Goal: Register for event/course

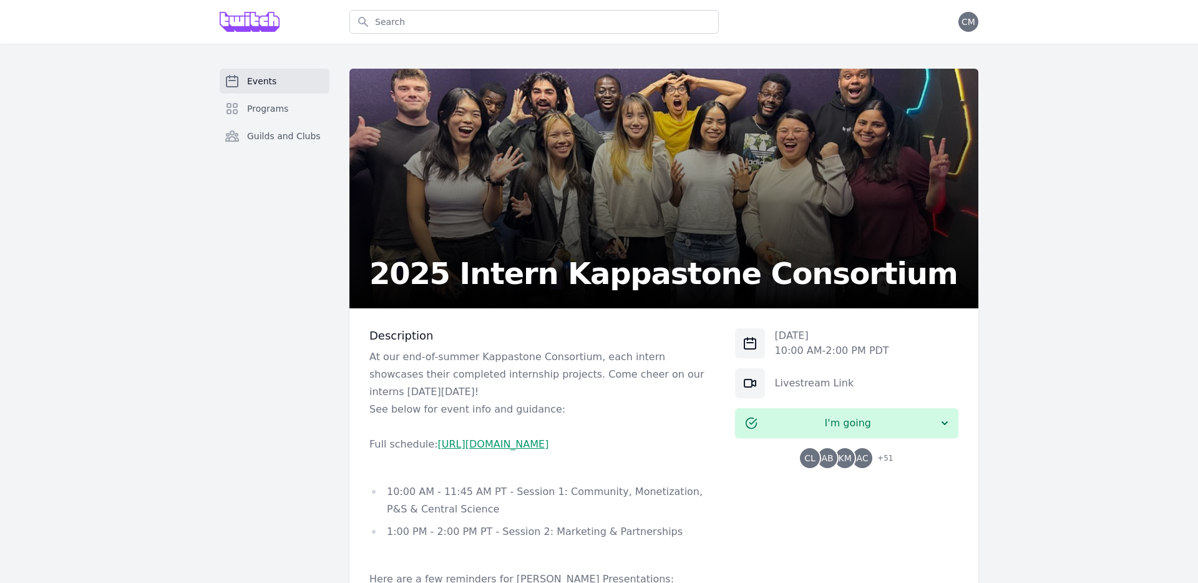
click at [488, 452] on p "Full schedule: [URL][DOMAIN_NAME]" at bounding box center [542, 443] width 346 height 17
click at [486, 450] on link "https://docs.google.com/spreadsheets/d/1gj67F-I8z2TlZ5jS6sKwx7_-x16wUETQ0MF0Vxn…" at bounding box center [493, 444] width 111 height 12
click at [533, 369] on p "At our end-of-summer Kappastone Consortium, each intern showcases their complet…" at bounding box center [542, 374] width 346 height 52
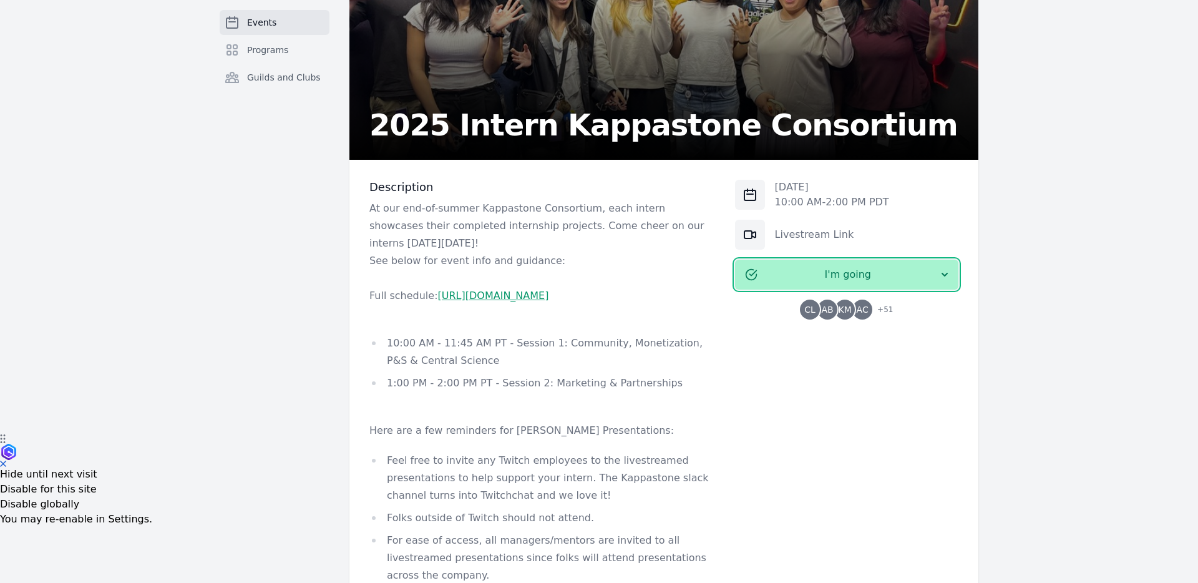
click at [854, 278] on span "I'm going" at bounding box center [847, 274] width 181 height 15
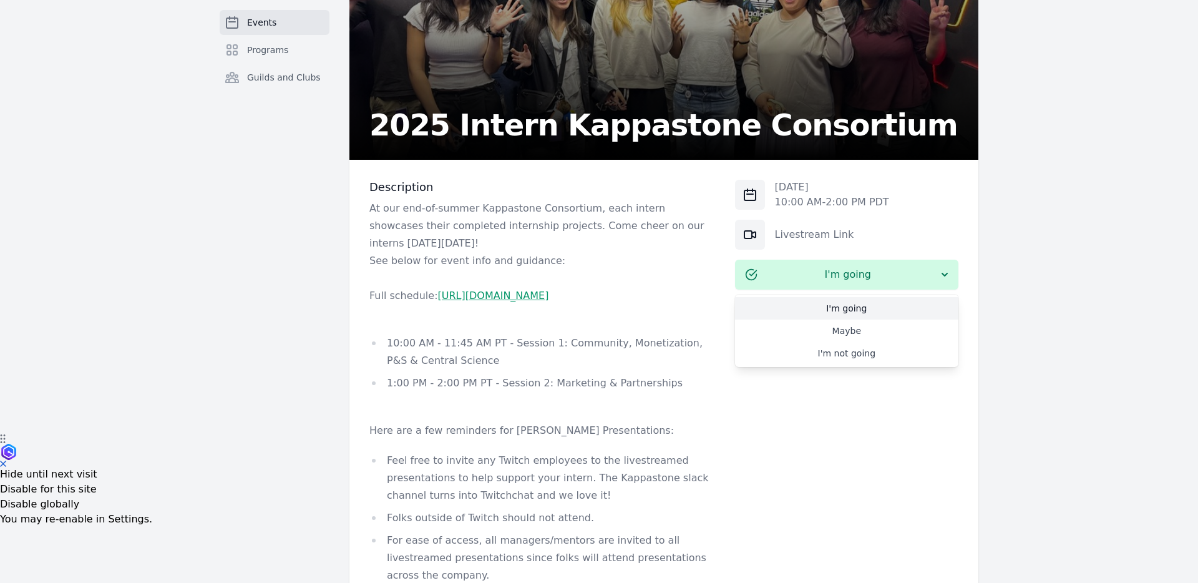
click at [855, 304] on link "I'm going" at bounding box center [846, 308] width 223 height 22
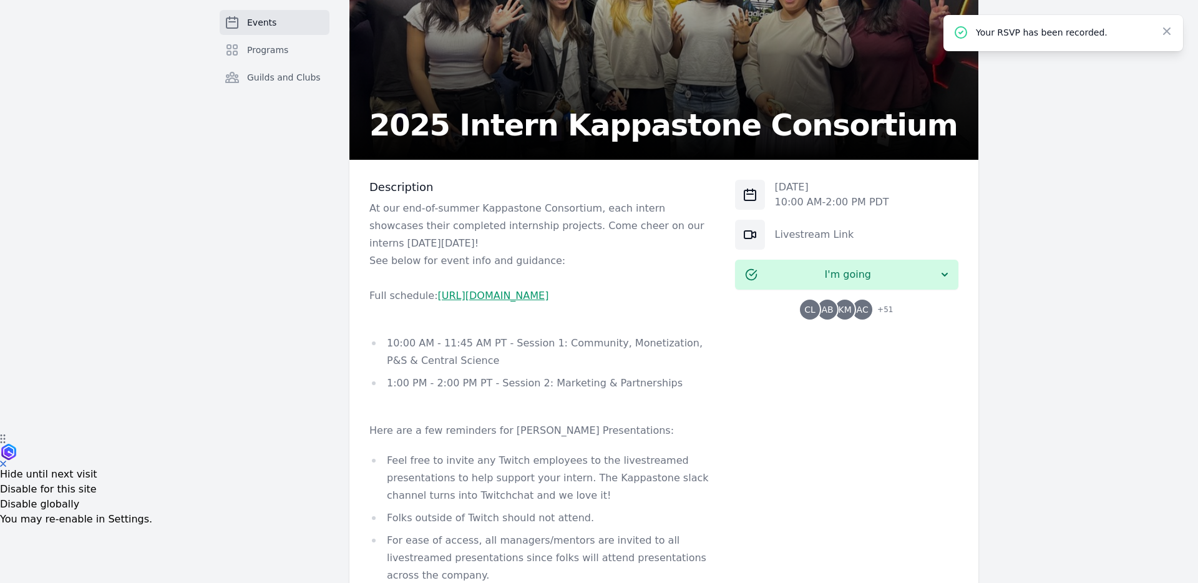
click at [996, 246] on div "Events Programs Guilds and Clubs 2025 Intern Kappastone Consortium Description …" at bounding box center [599, 384] width 798 height 929
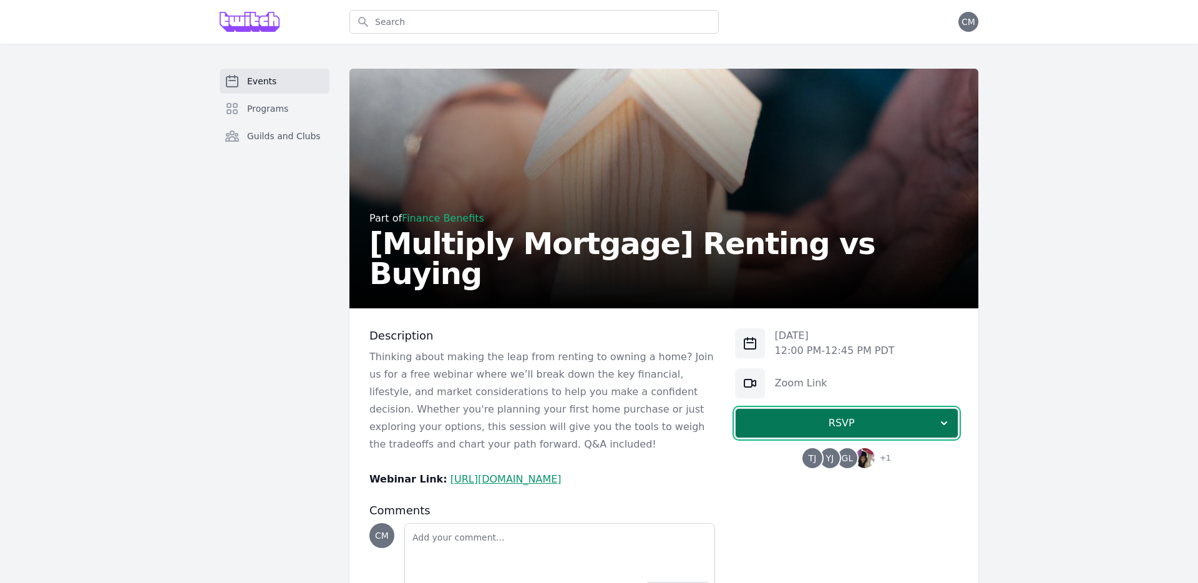
click at [856, 422] on span "RSVP" at bounding box center [841, 422] width 192 height 15
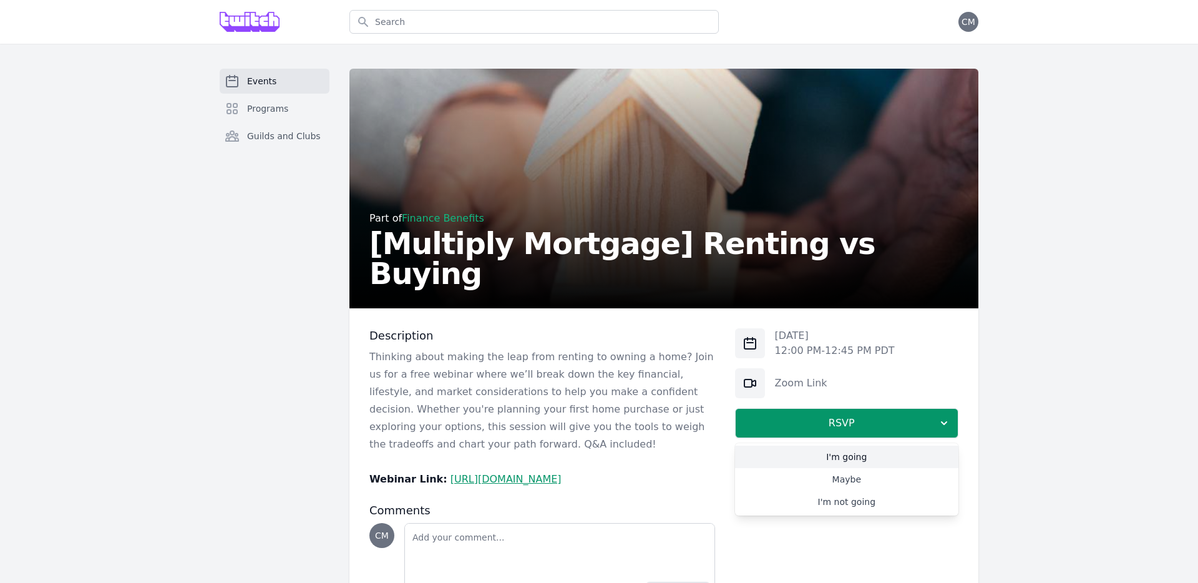
click at [837, 457] on link "I'm going" at bounding box center [846, 456] width 223 height 22
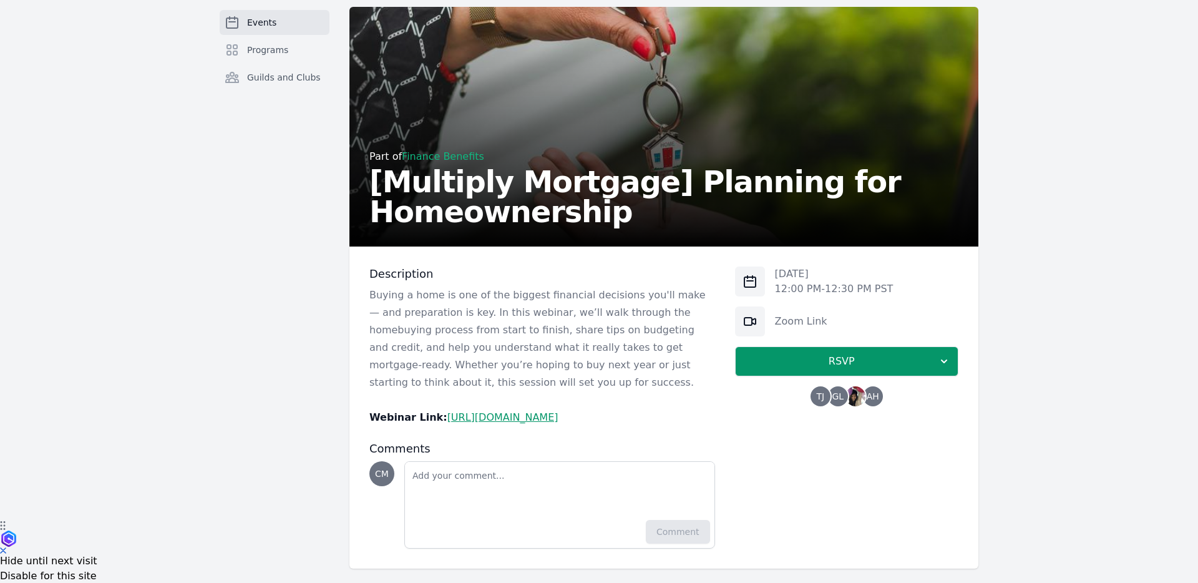
scroll to position [65, 0]
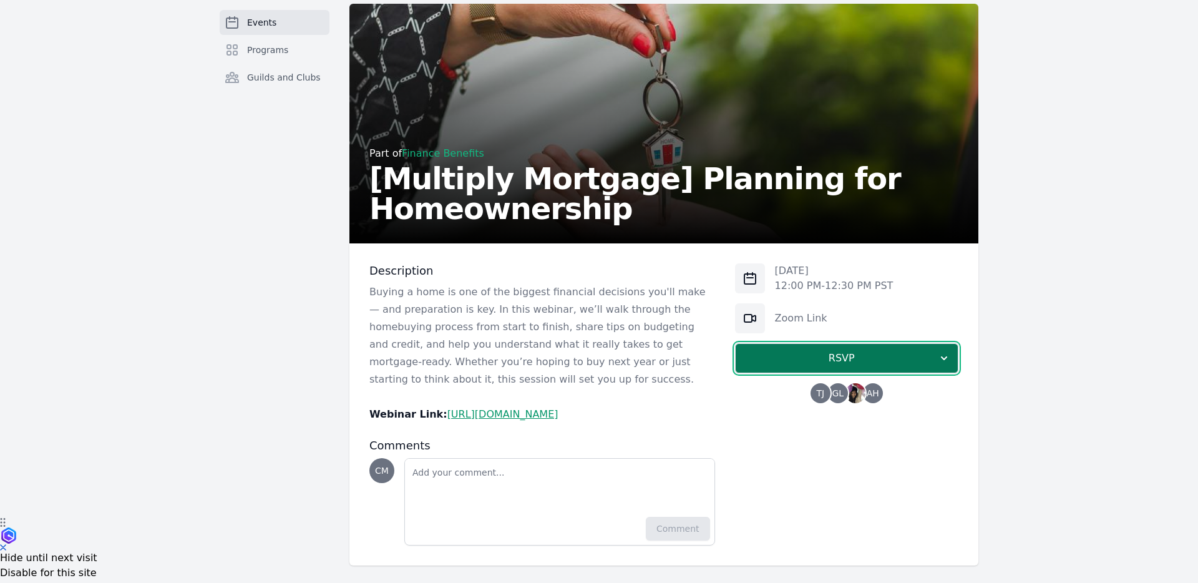
click at [840, 355] on span "RSVP" at bounding box center [841, 358] width 192 height 15
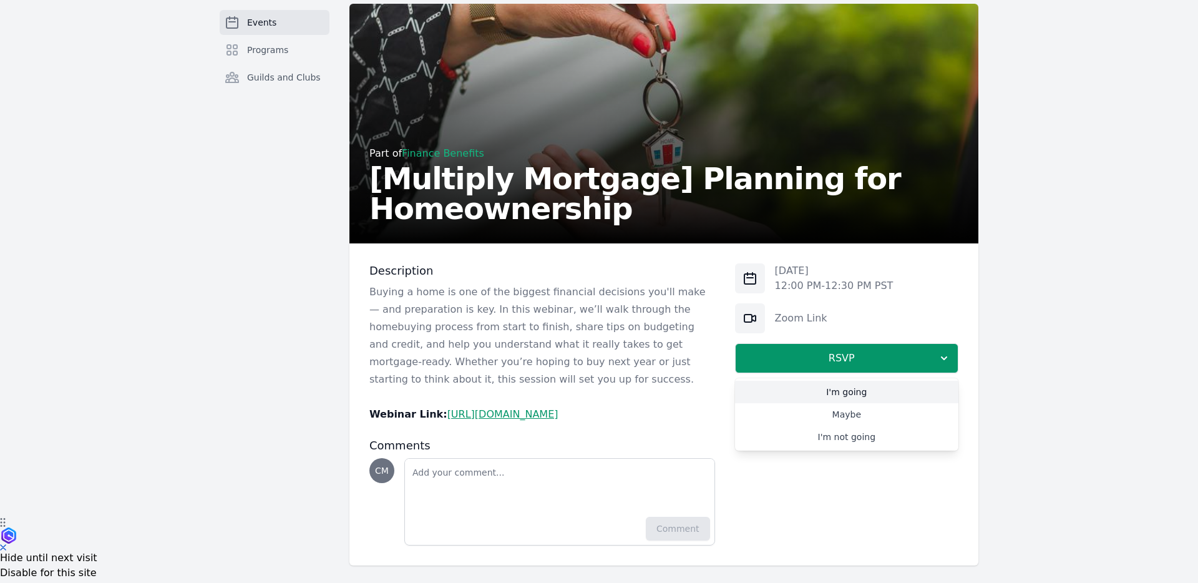
click at [835, 397] on link "I'm going" at bounding box center [846, 392] width 223 height 22
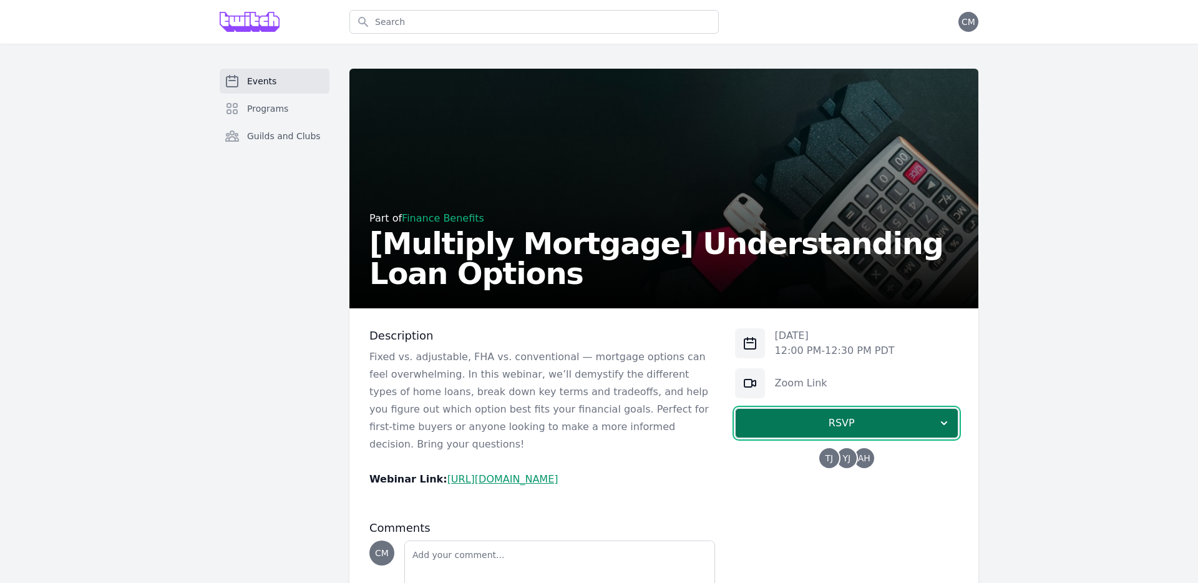
click at [787, 417] on span "RSVP" at bounding box center [841, 422] width 192 height 15
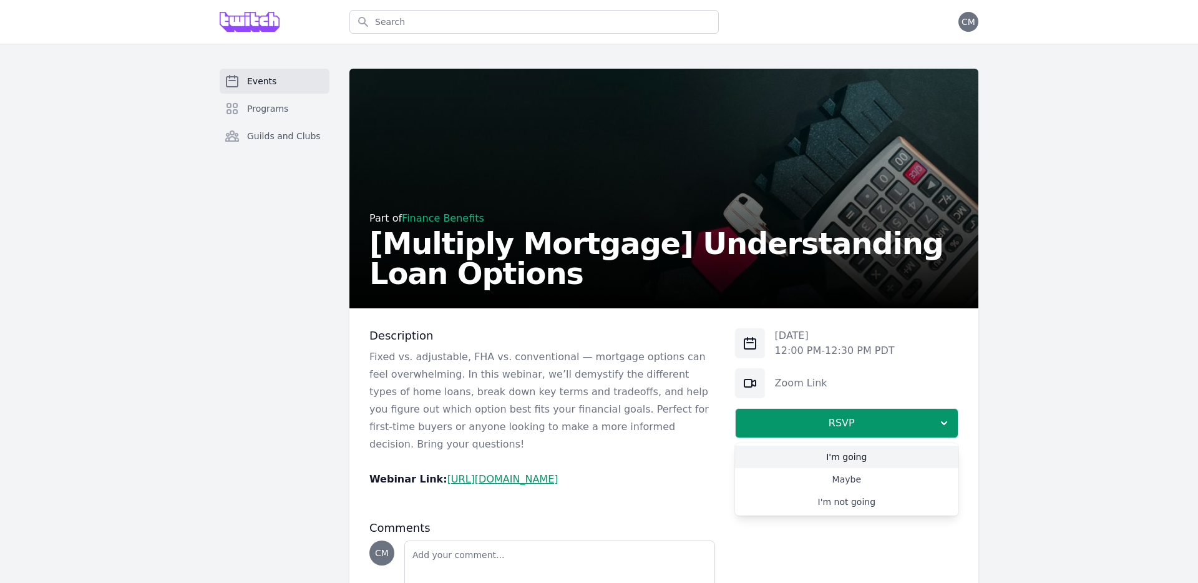
click at [842, 450] on link "I'm going" at bounding box center [846, 456] width 223 height 22
